Goal: Transaction & Acquisition: Book appointment/travel/reservation

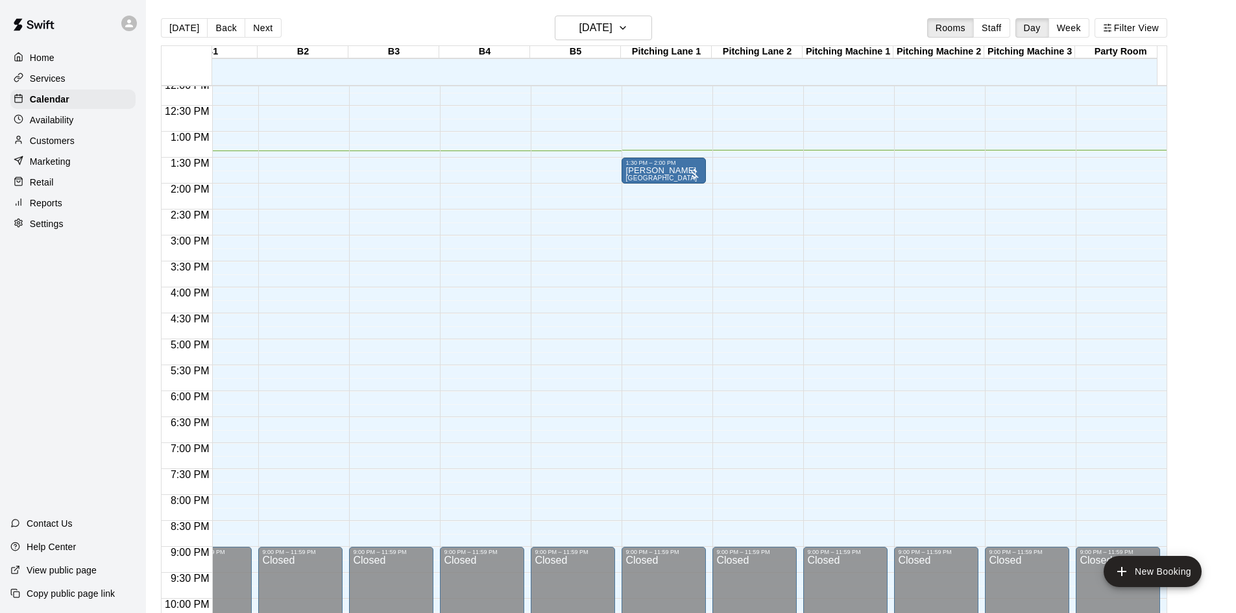
scroll to position [630, 591]
click at [659, 170] on p "[PERSON_NAME]" at bounding box center [661, 170] width 71 height 0
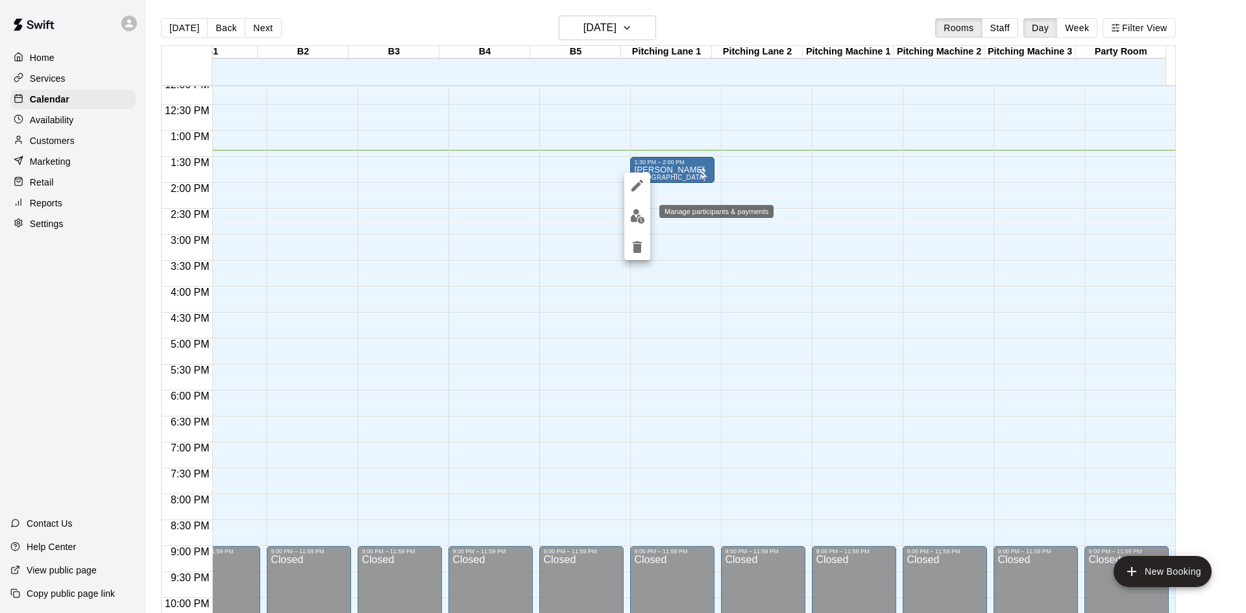
click at [645, 217] on button "edit" at bounding box center [637, 216] width 26 height 25
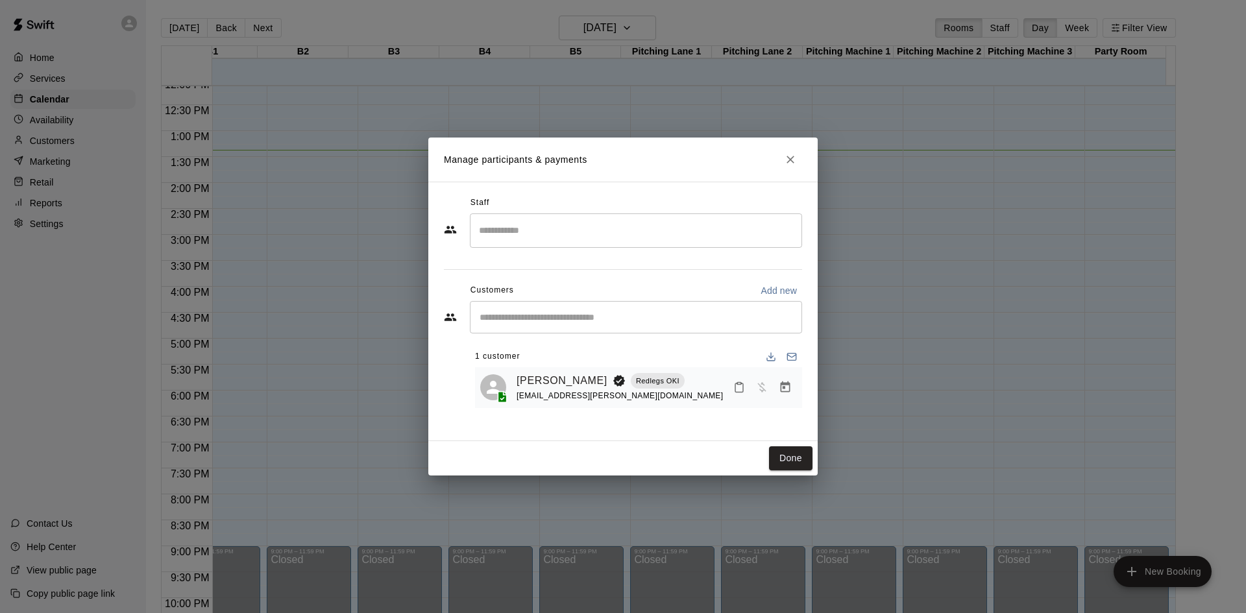
click at [791, 171] on button "Close" at bounding box center [790, 159] width 23 height 23
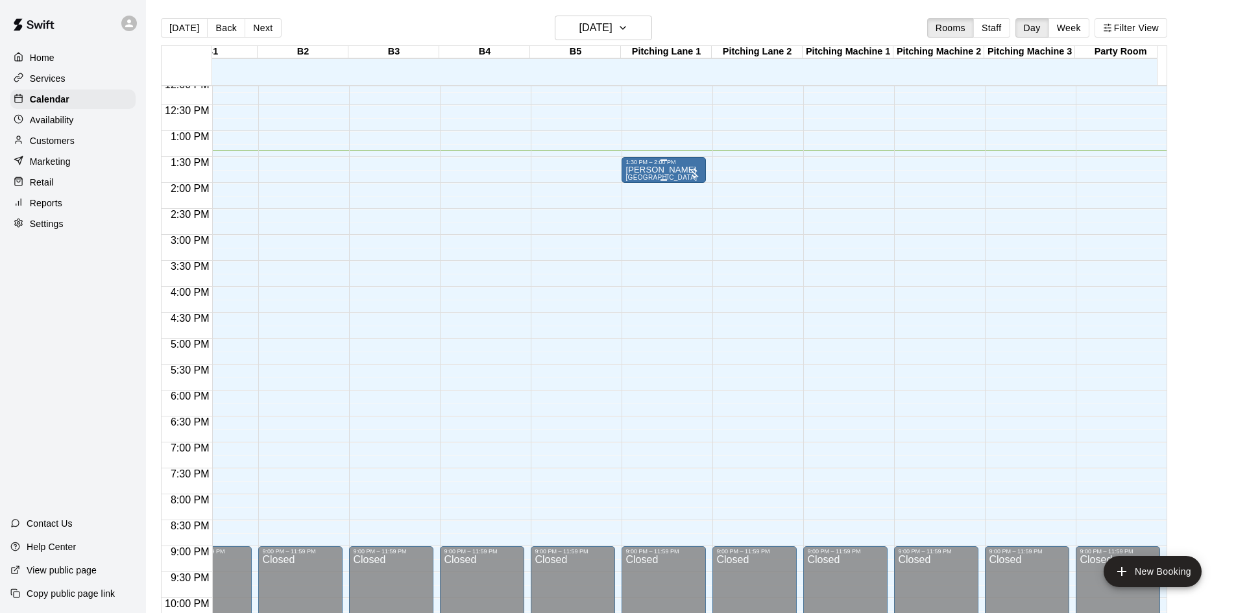
click at [664, 170] on p "[PERSON_NAME]" at bounding box center [661, 170] width 71 height 0
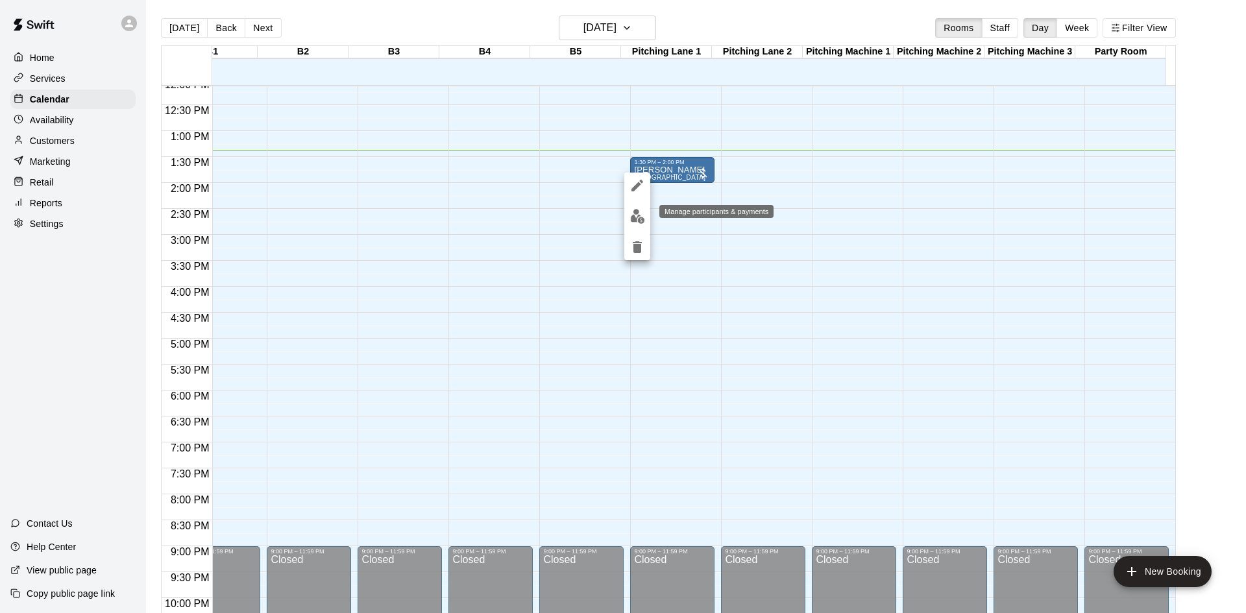
click at [642, 212] on div at bounding box center [623, 306] width 1246 height 613
click at [633, 213] on img "edit" at bounding box center [637, 216] width 15 height 15
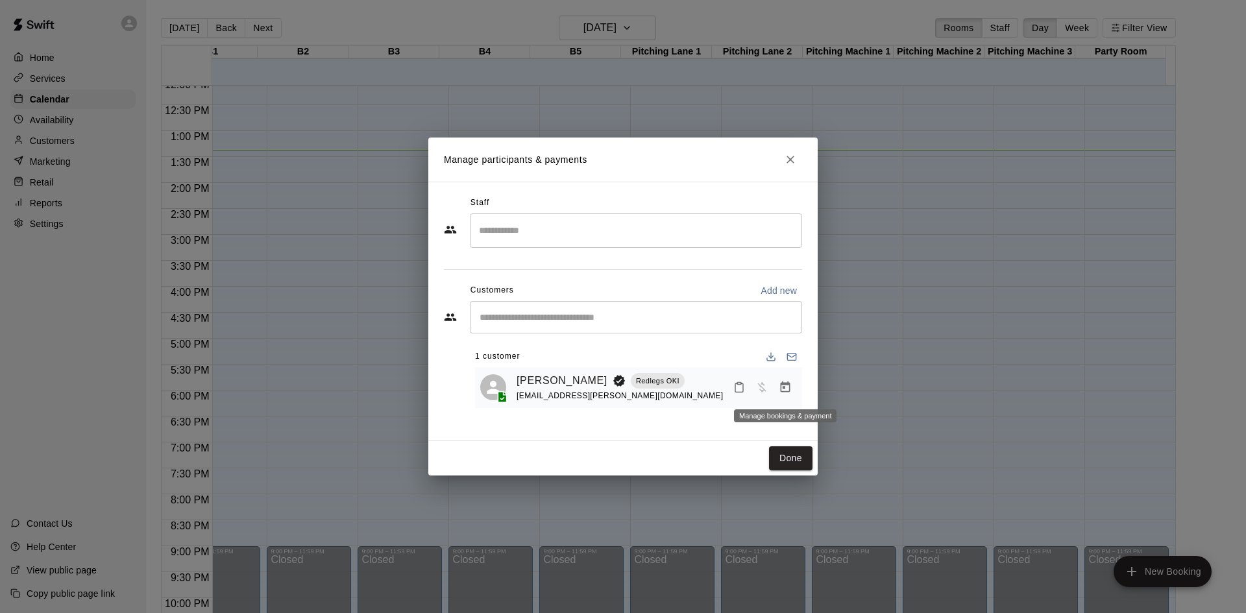
click at [790, 386] on icon "Manage bookings & payment" at bounding box center [786, 387] width 10 height 11
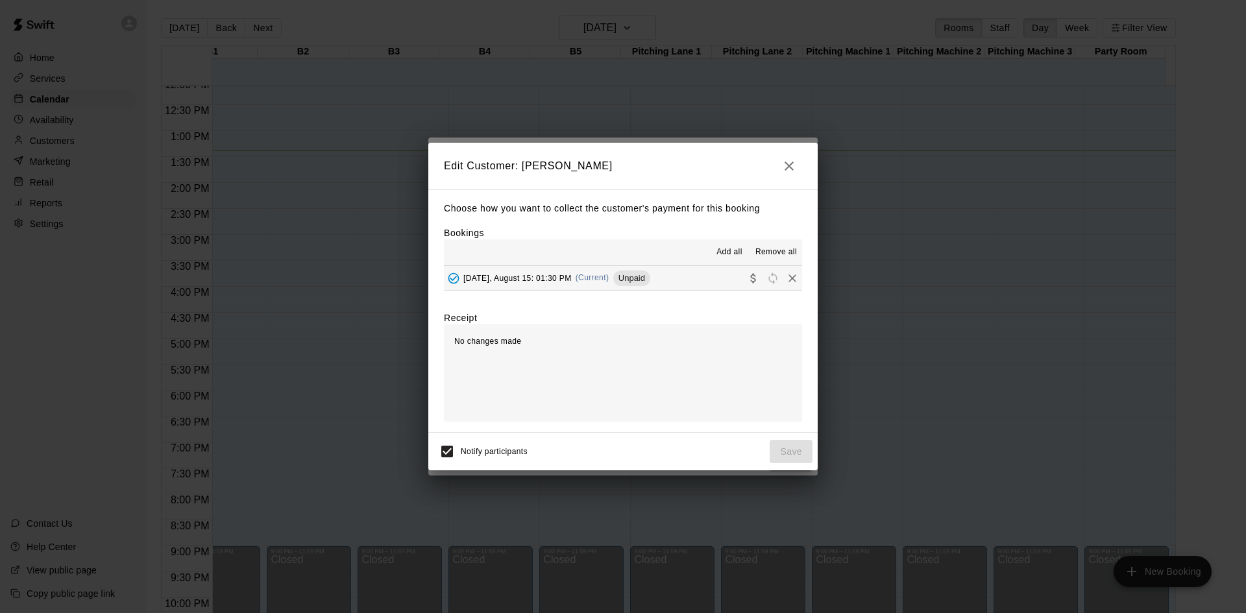
click at [661, 283] on button "[DATE], August 15: 01:30 PM (Current) Unpaid" at bounding box center [623, 278] width 358 height 24
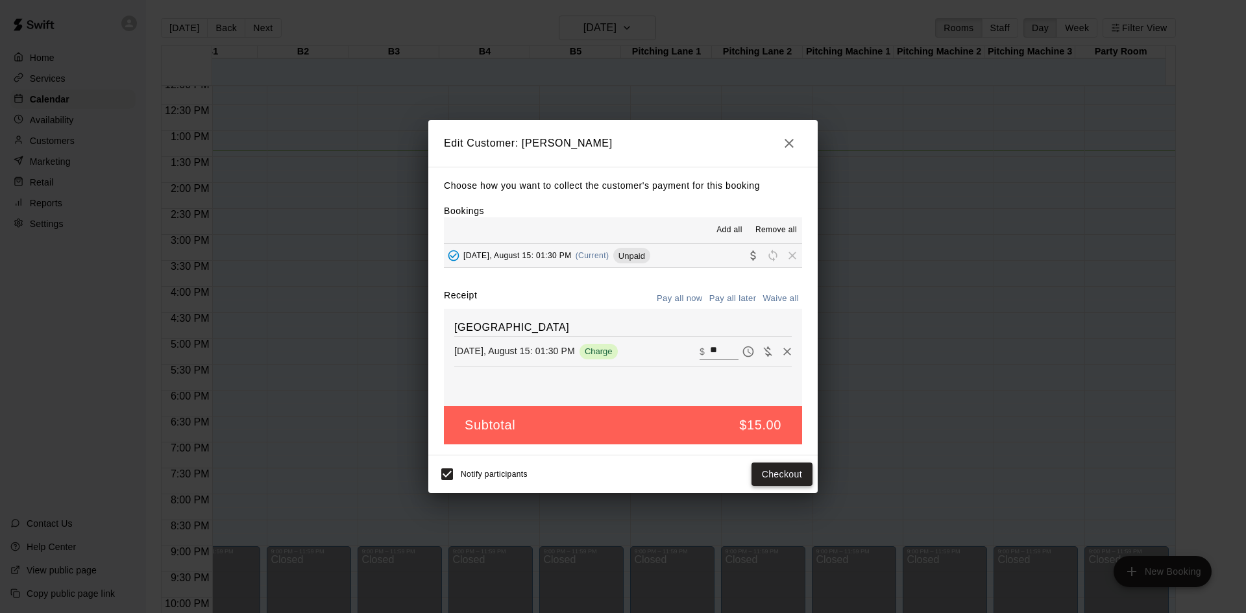
click at [792, 476] on button "Checkout" at bounding box center [782, 475] width 61 height 24
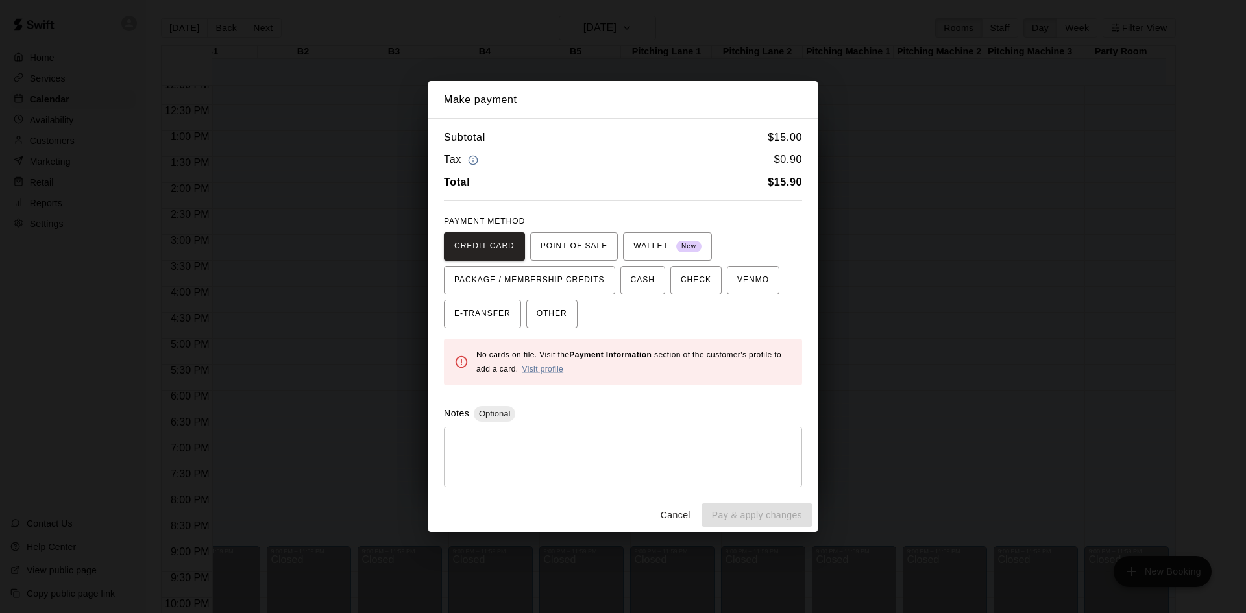
click at [602, 423] on div "Notes Optional * ​" at bounding box center [623, 446] width 358 height 81
click at [583, 451] on textarea at bounding box center [623, 456] width 340 height 39
click at [586, 444] on textarea "***" at bounding box center [623, 456] width 340 height 39
type textarea "***"
click at [563, 315] on span "OTHER" at bounding box center [552, 314] width 31 height 21
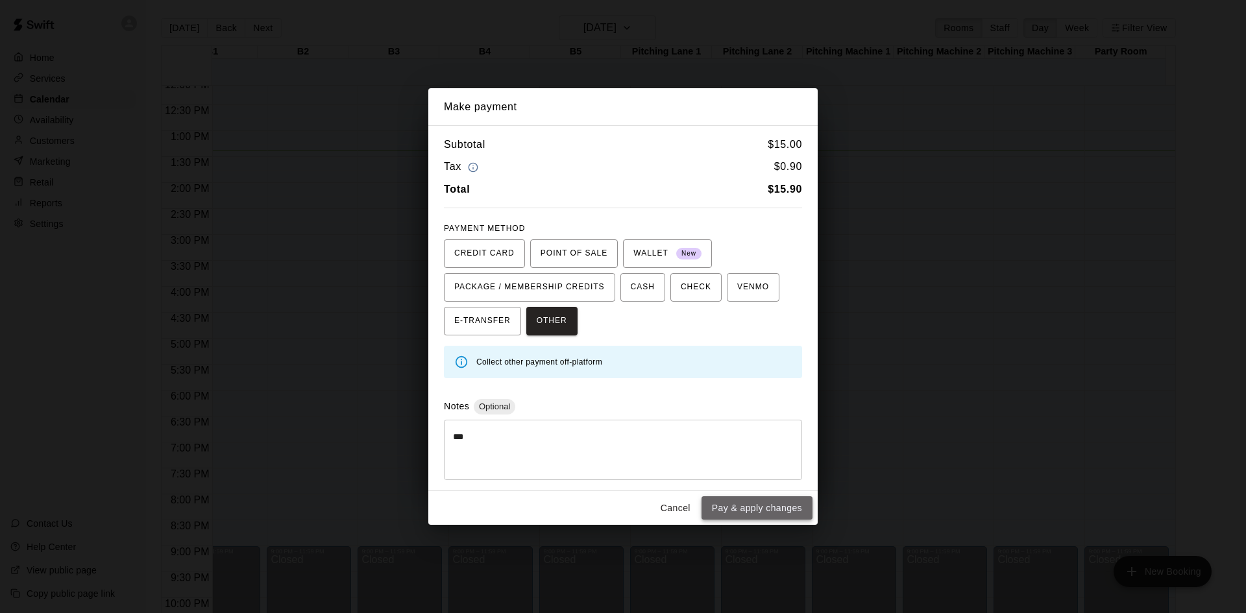
click at [722, 502] on button "Pay & apply changes" at bounding box center [757, 509] width 111 height 24
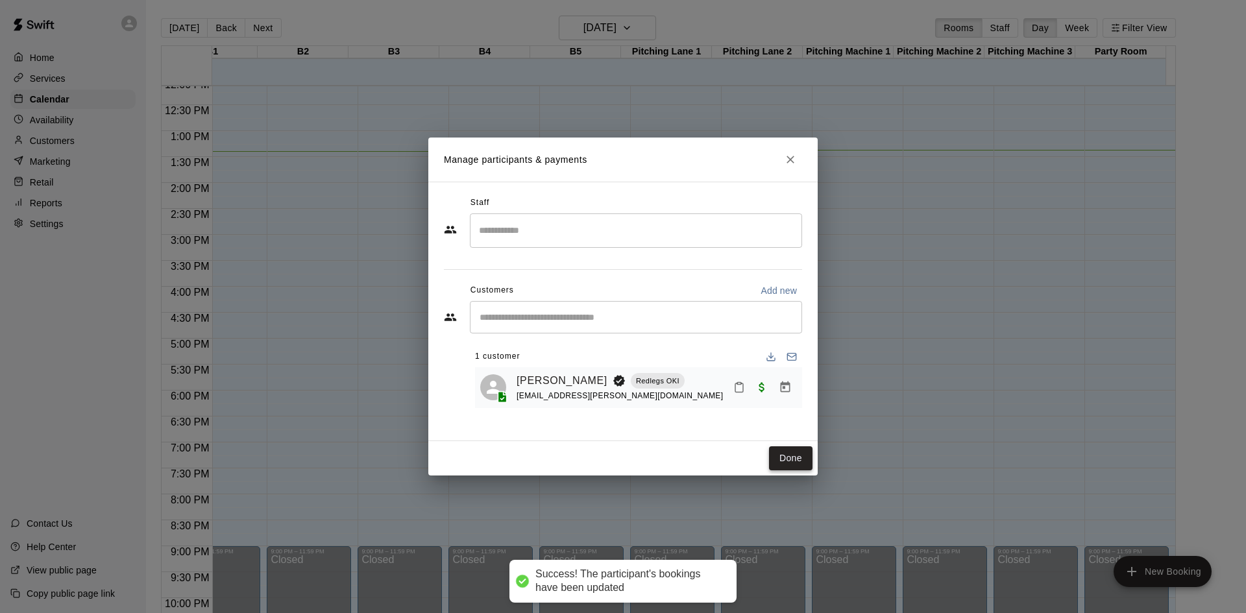
click at [786, 456] on button "Done" at bounding box center [790, 459] width 43 height 24
